Goal: Task Accomplishment & Management: Use online tool/utility

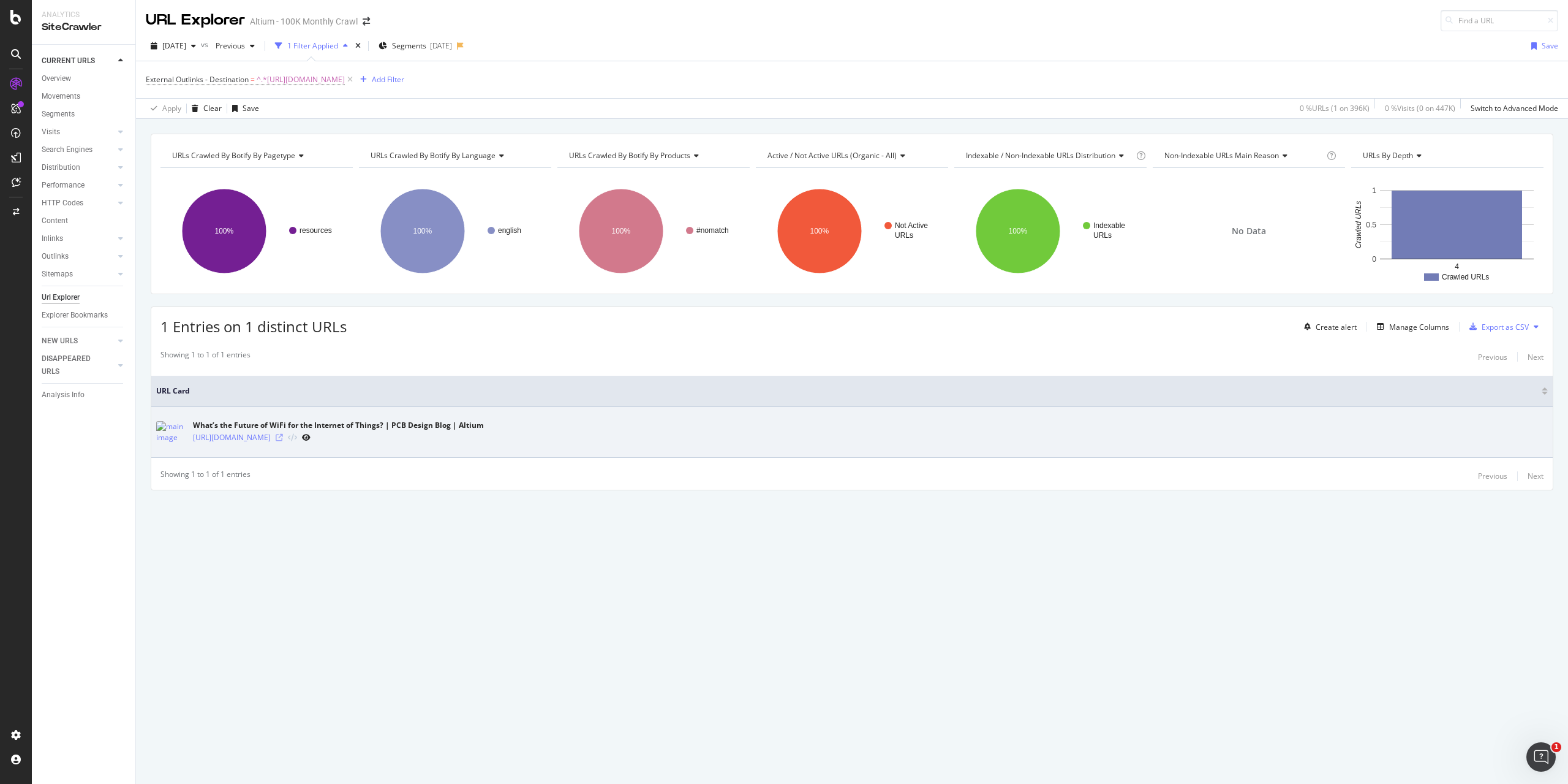
click at [283, 439] on icon at bounding box center [279, 437] width 7 height 7
